Goal: Task Accomplishment & Management: Use online tool/utility

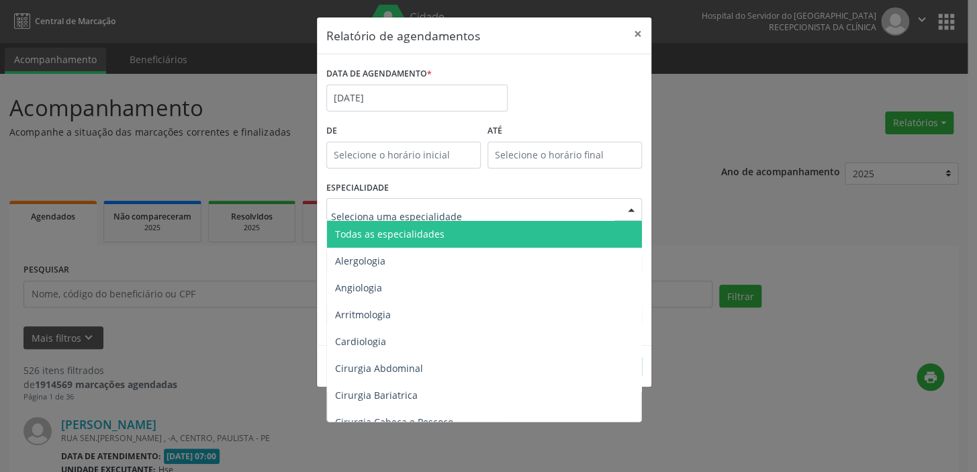
click at [411, 198] on div at bounding box center [484, 209] width 316 height 23
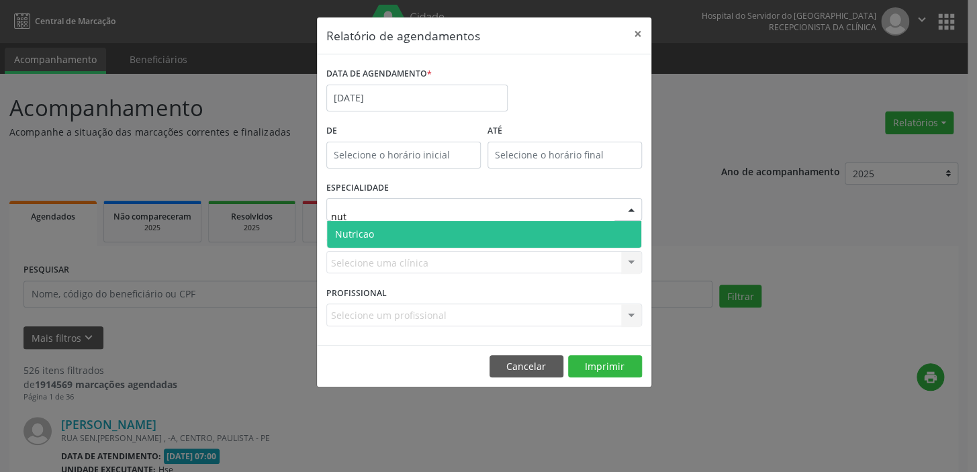
type input "nutr"
click at [398, 222] on span "Nutricao" at bounding box center [484, 234] width 314 height 27
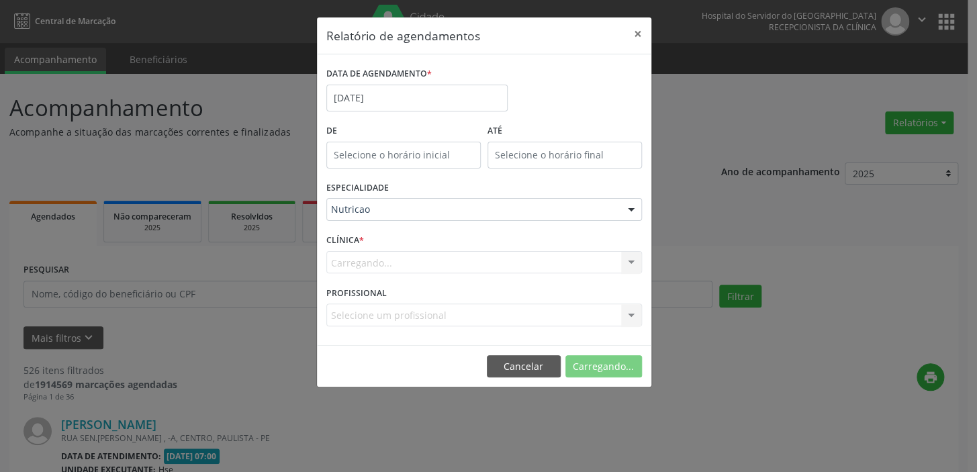
click at [376, 268] on div "Carregando... Nenhum resultado encontrado para: " " Não há nenhuma opção para s…" at bounding box center [484, 262] width 316 height 23
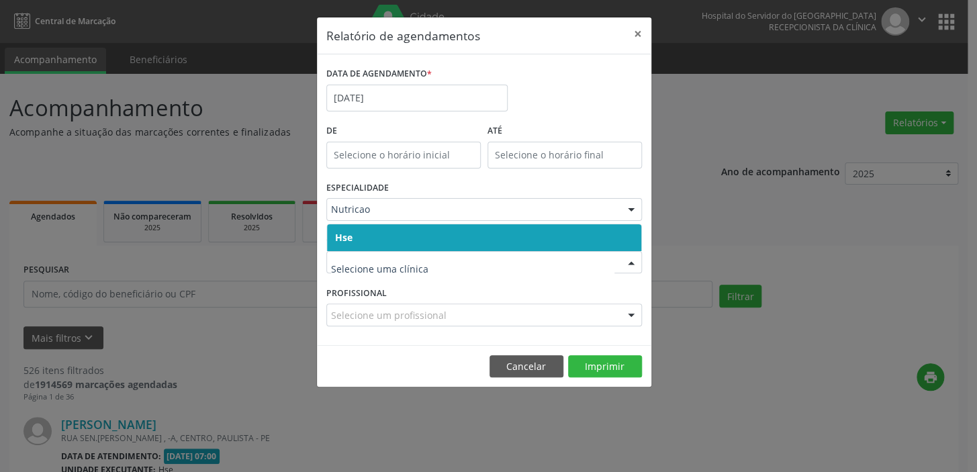
click at [377, 244] on span "Hse" at bounding box center [484, 237] width 314 height 27
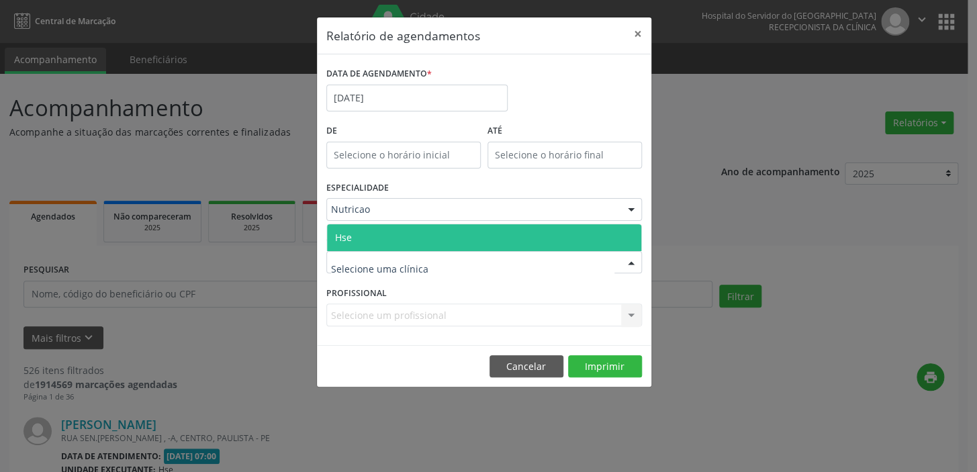
click at [381, 239] on span "Hse" at bounding box center [484, 237] width 314 height 27
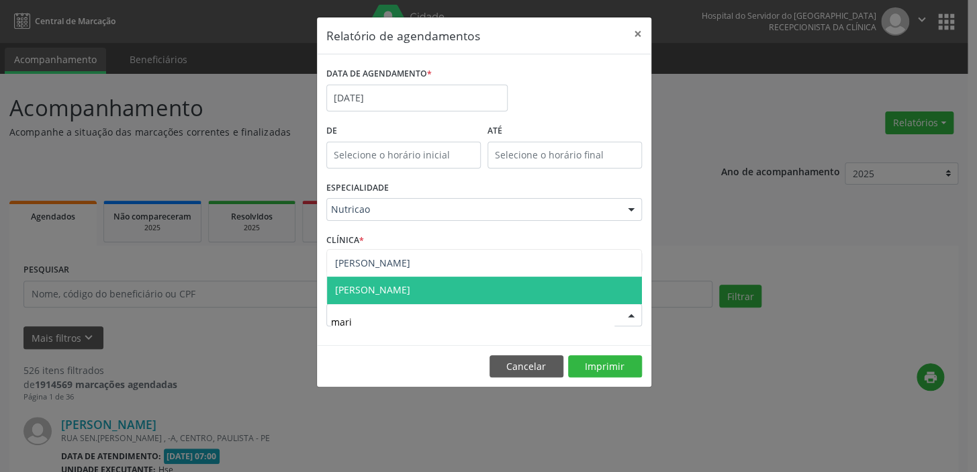
type input "maria"
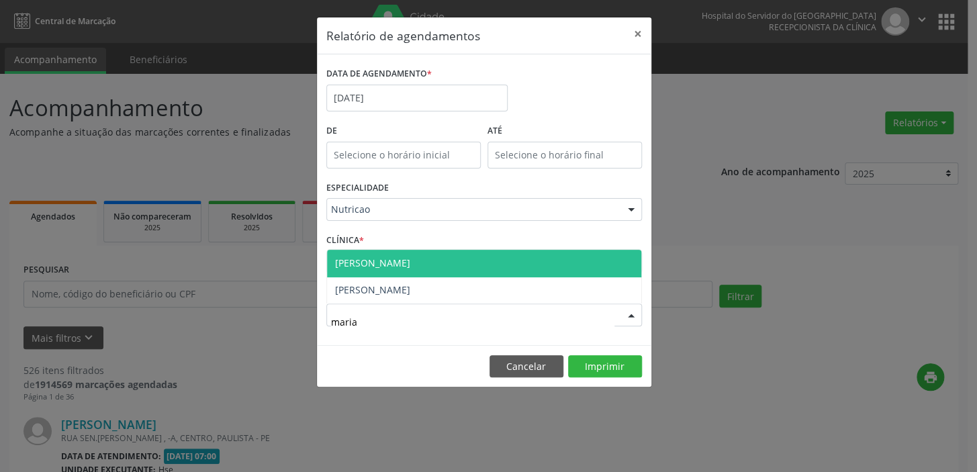
click at [397, 262] on span "[PERSON_NAME]" at bounding box center [372, 263] width 75 height 13
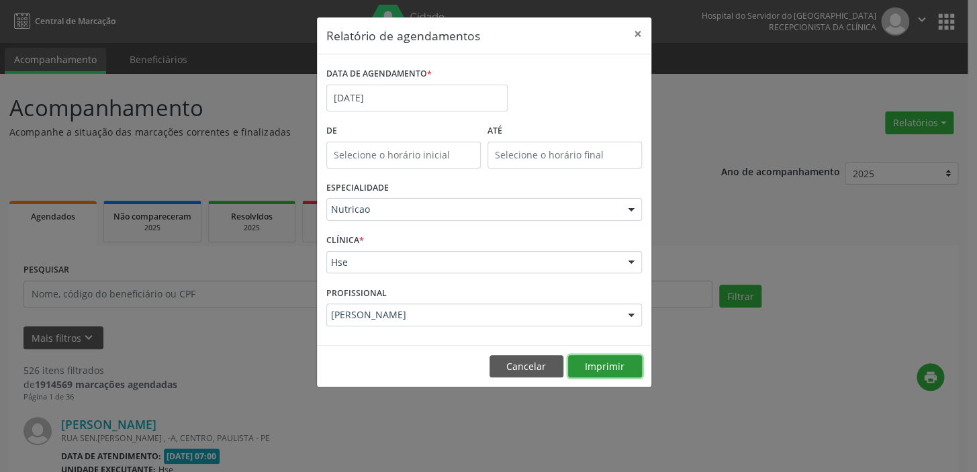
click at [619, 368] on button "Imprimir" at bounding box center [605, 366] width 74 height 23
click at [629, 31] on button "×" at bounding box center [638, 33] width 27 height 33
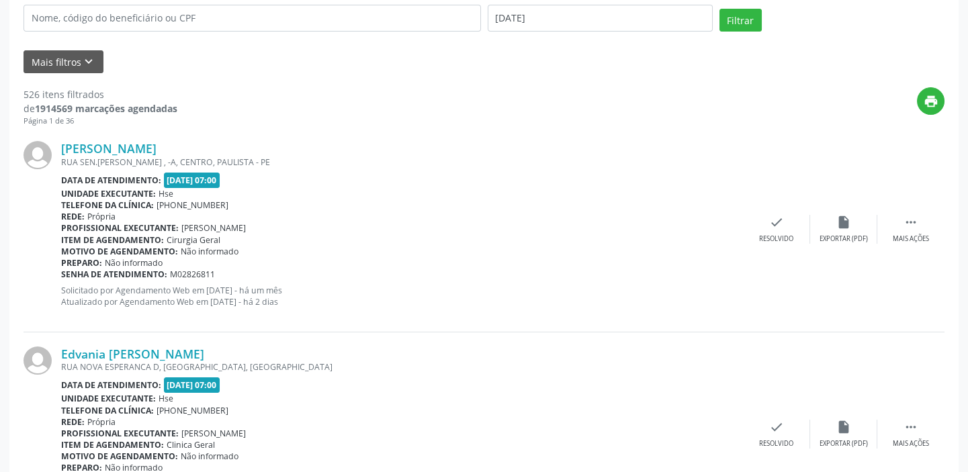
scroll to position [244, 0]
